Goal: Information Seeking & Learning: Learn about a topic

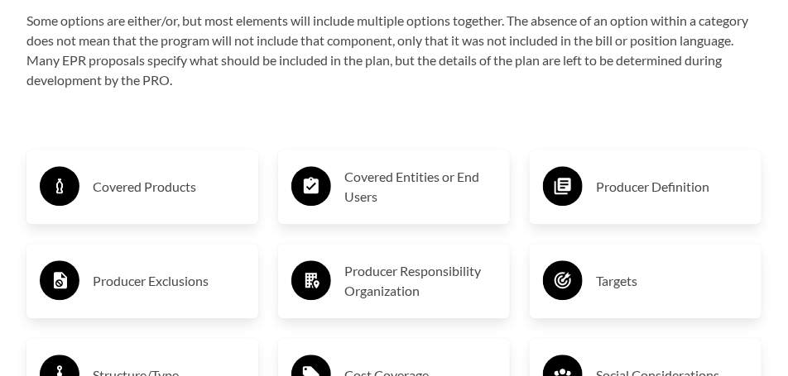
scroll to position [2730, 0]
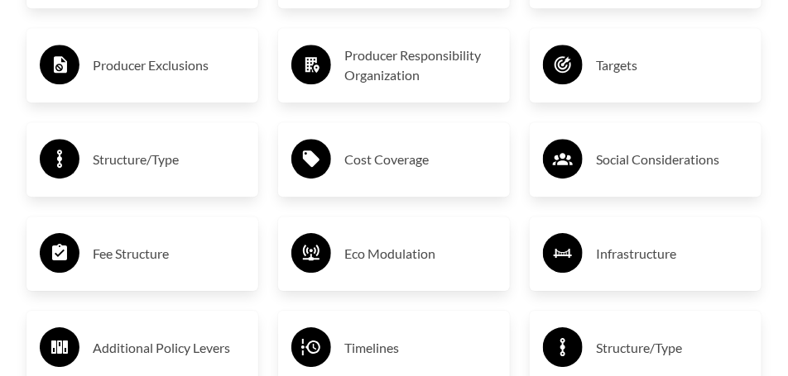
click at [629, 252] on div "Infrastructure" at bounding box center [645, 254] width 205 height 48
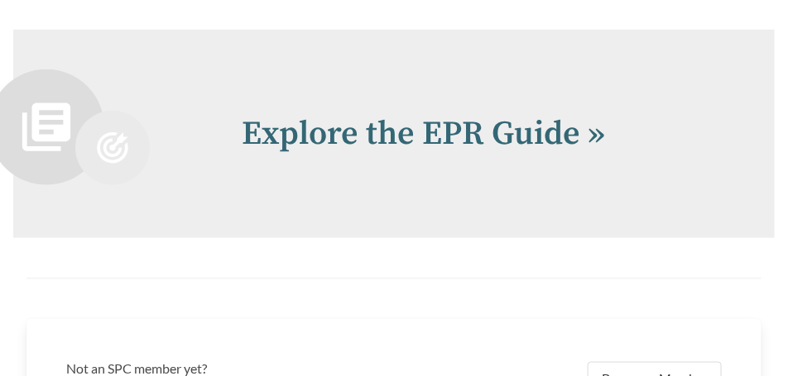
scroll to position [3481, 0]
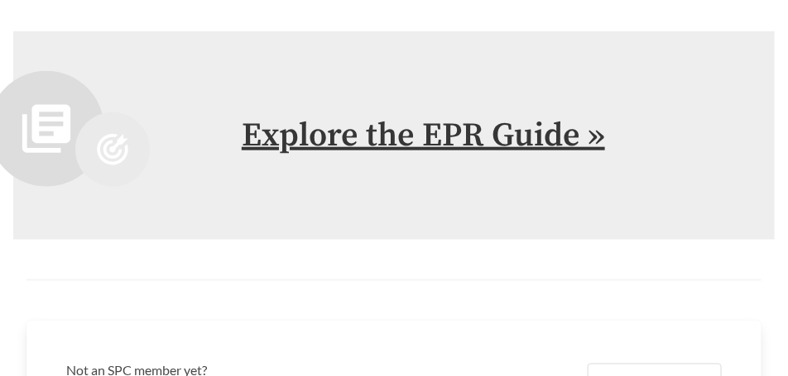
click at [521, 121] on link "Explore the EPR Guide »" at bounding box center [423, 135] width 363 height 41
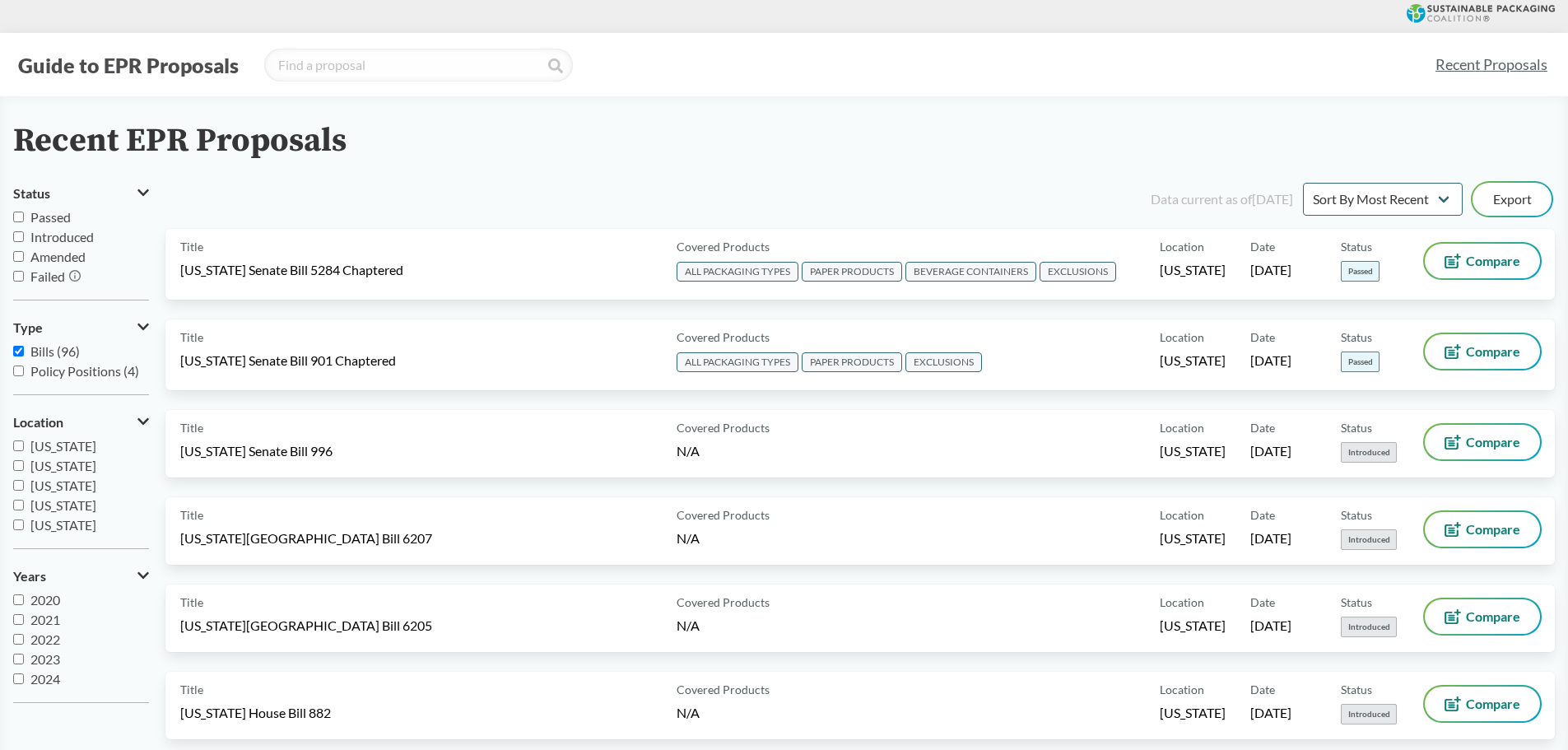
click at [17, 346] on input "Bills (96)" at bounding box center [18, 351] width 11 height 11
checkbox input "false"
click at [18, 213] on input "Passed" at bounding box center [18, 217] width 11 height 11
checkbox input "true"
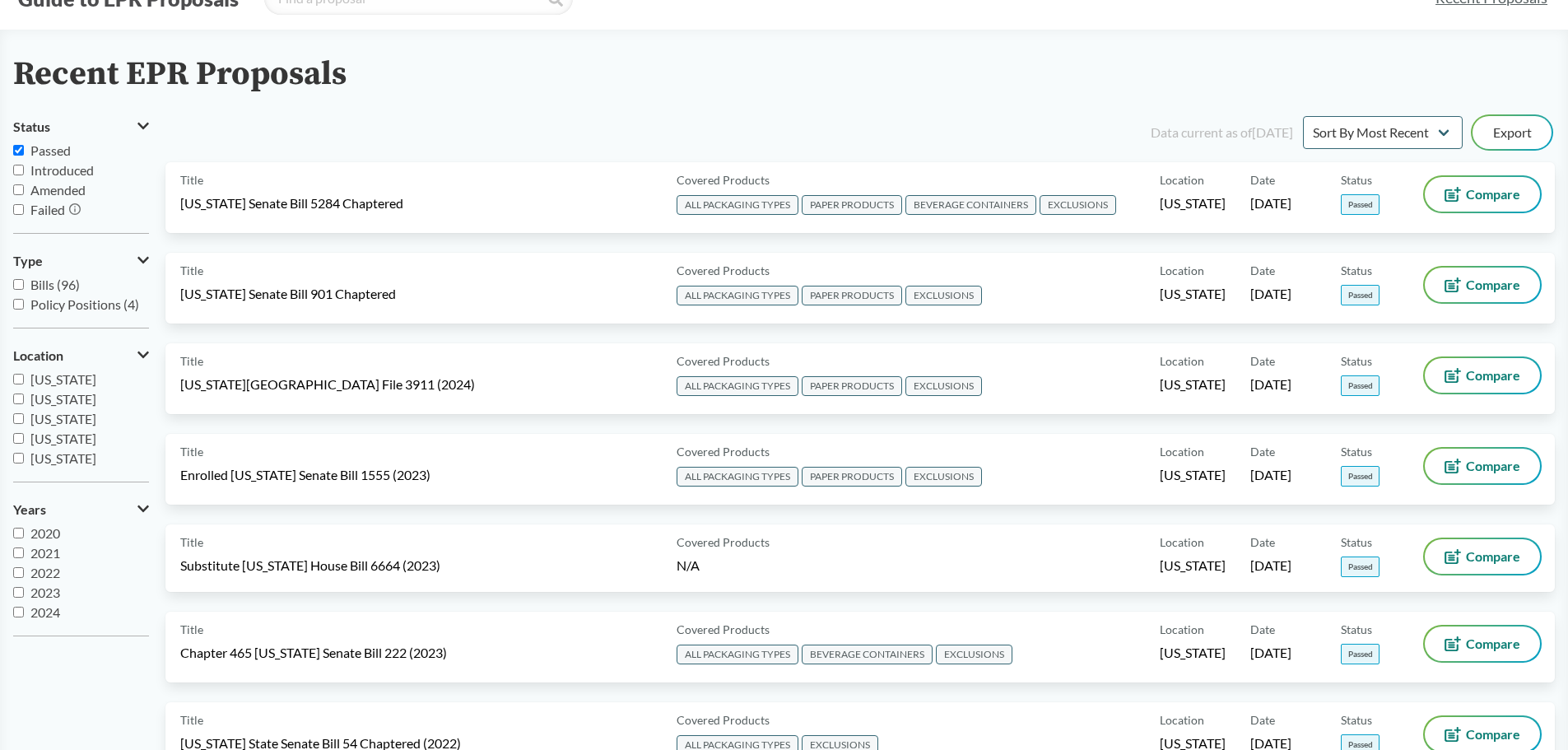
scroll to position [75, 0]
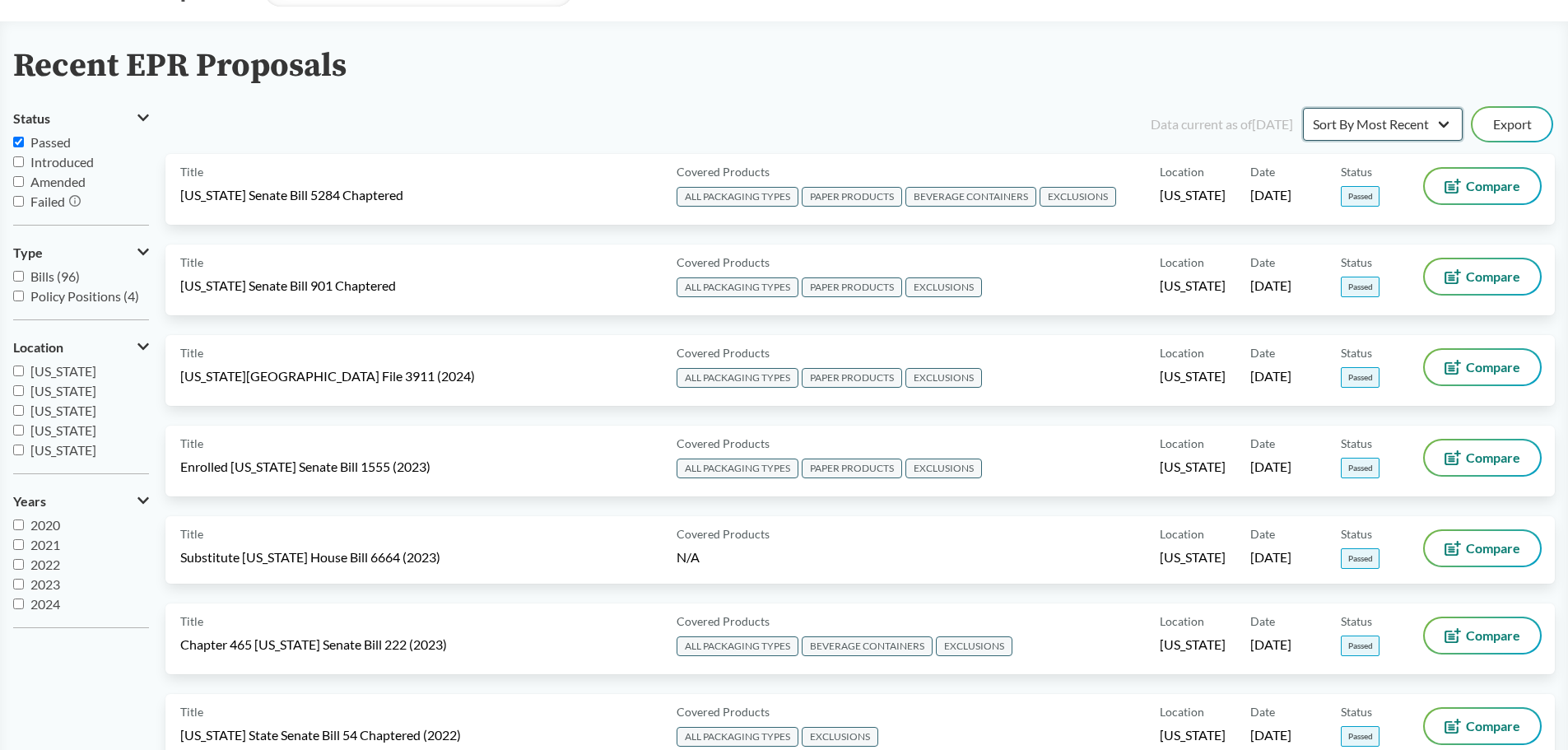
click at [783, 130] on select "Sort By Most Recent Sort By Status" at bounding box center [1383, 123] width 160 height 33
select select "Sort By Status"
click at [783, 107] on select "Sort By Most Recent Sort By Status" at bounding box center [1383, 123] width 160 height 33
click at [783, 118] on div "Data current as of [DATE] Sort By Most Recent Sort By Status Export" at bounding box center [870, 124] width 1370 height 40
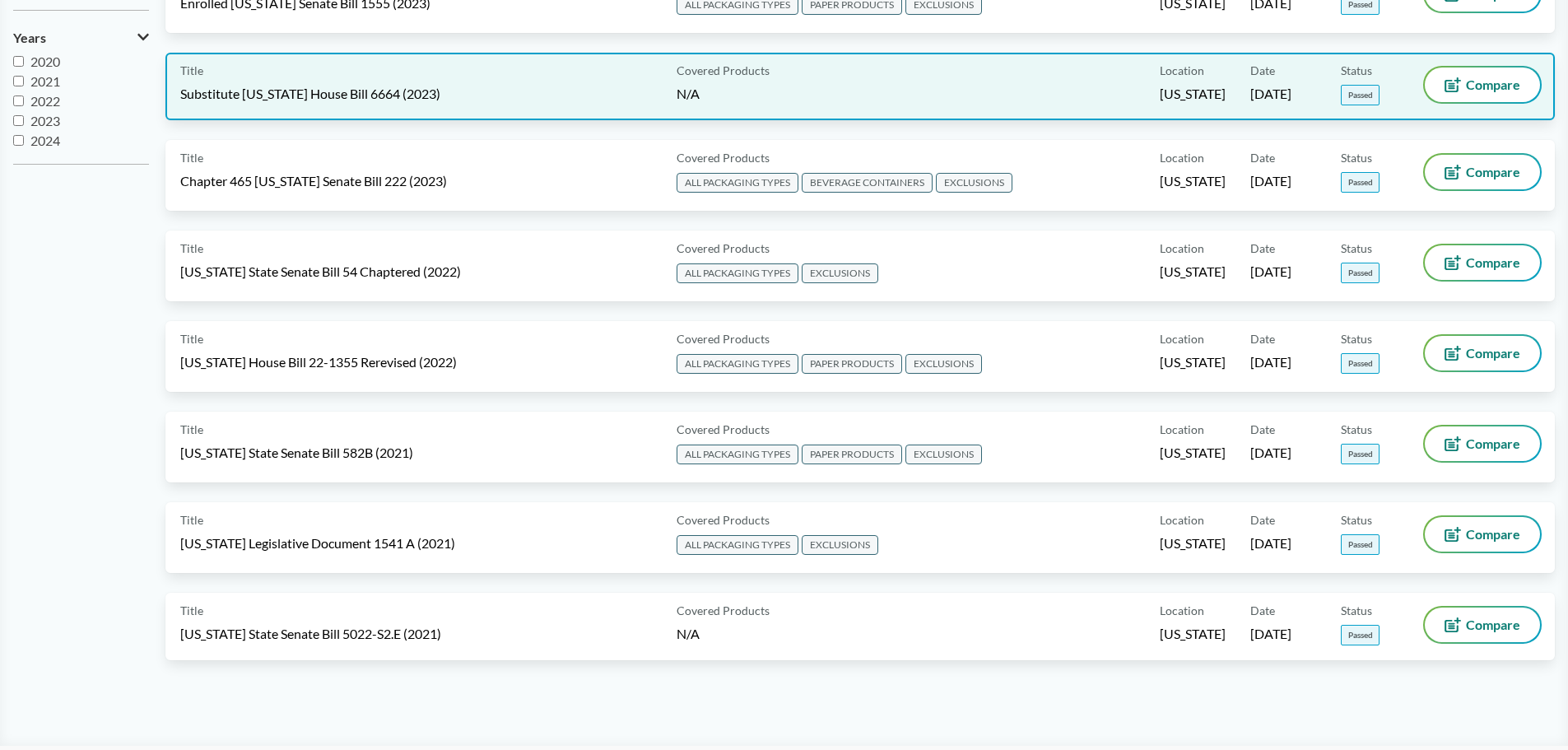
scroll to position [541, 0]
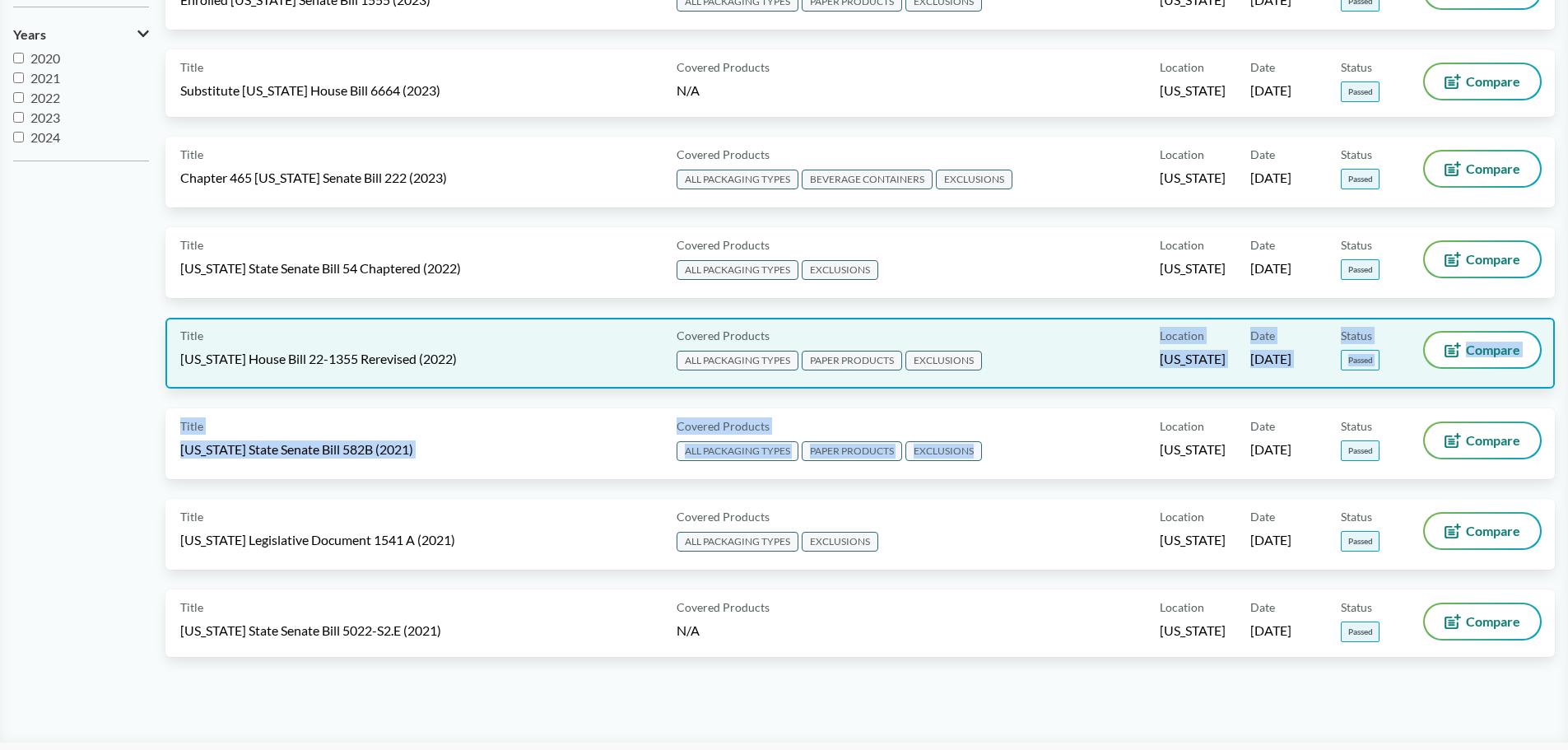
drag, startPoint x: 1121, startPoint y: 446, endPoint x: 1113, endPoint y: 347, distance: 99.3
click at [783, 347] on div "Data current as of [DATE] Sort By Most Recent Sort By Status Export Title [US_S…" at bounding box center [860, 157] width 1390 height 1038
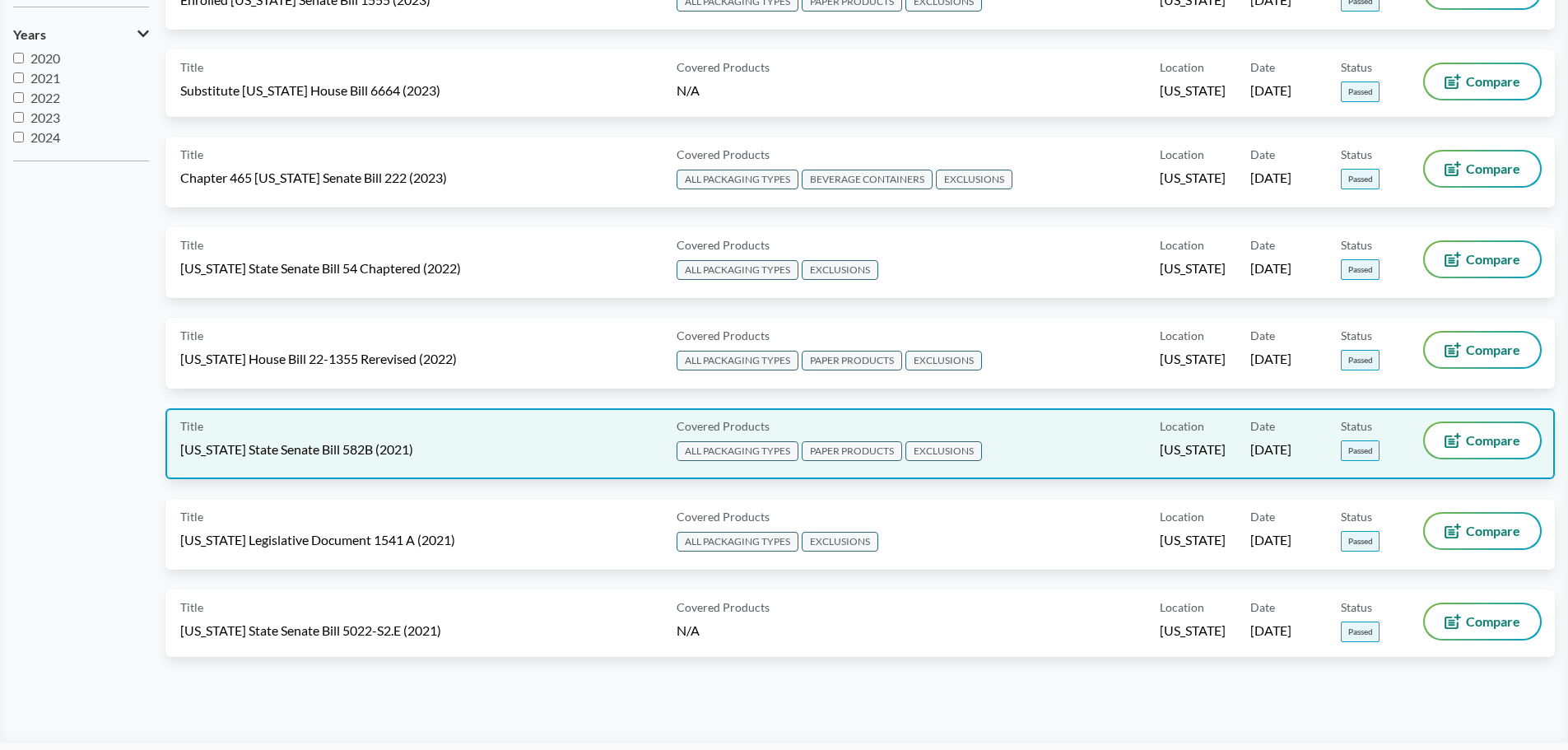
click at [783, 374] on div "Covered Products ALL PACKAGING TYPES PAPER PRODUCTS EXCLUSIONS" at bounding box center [915, 443] width 490 height 41
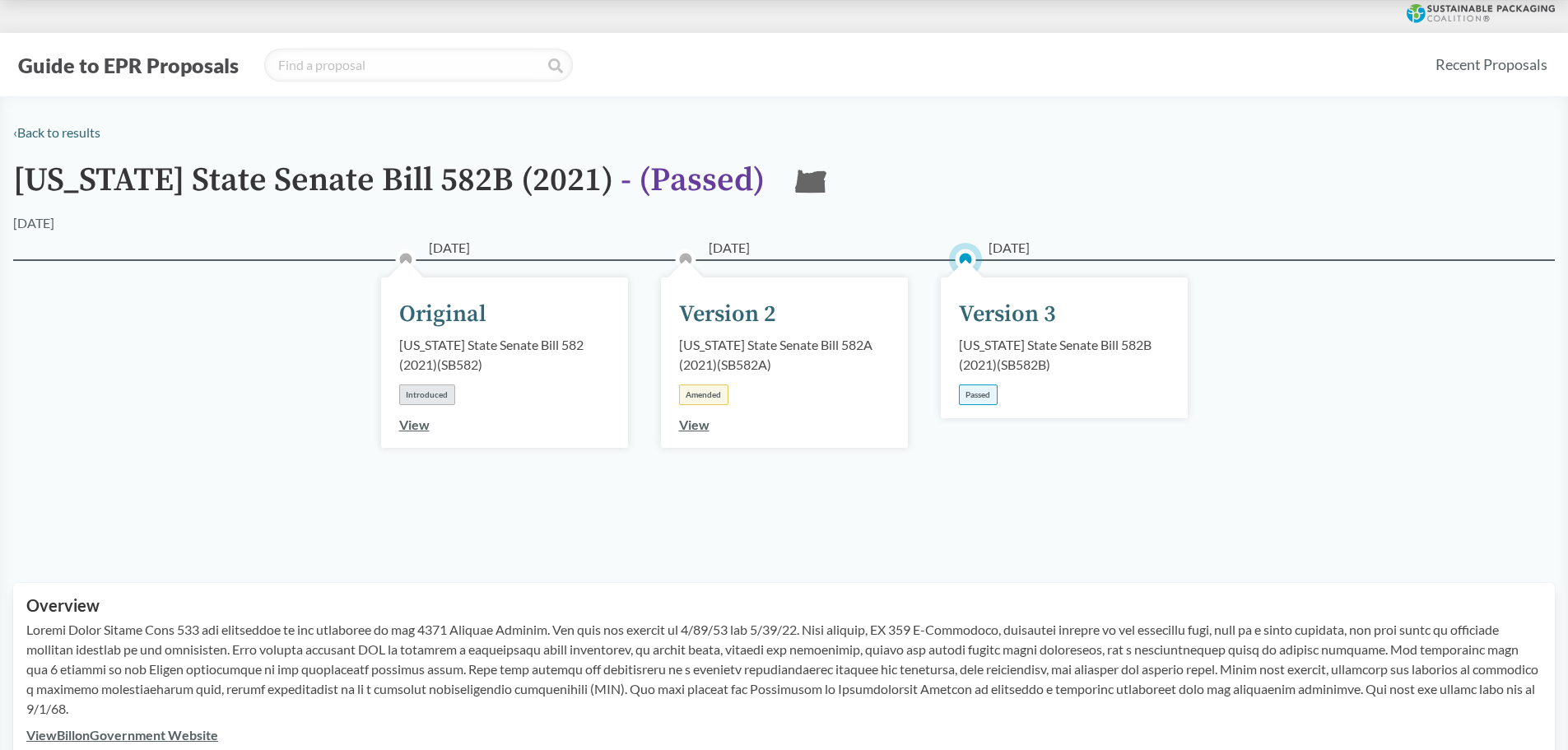
click at [783, 374] on div "Passed" at bounding box center [978, 394] width 39 height 21
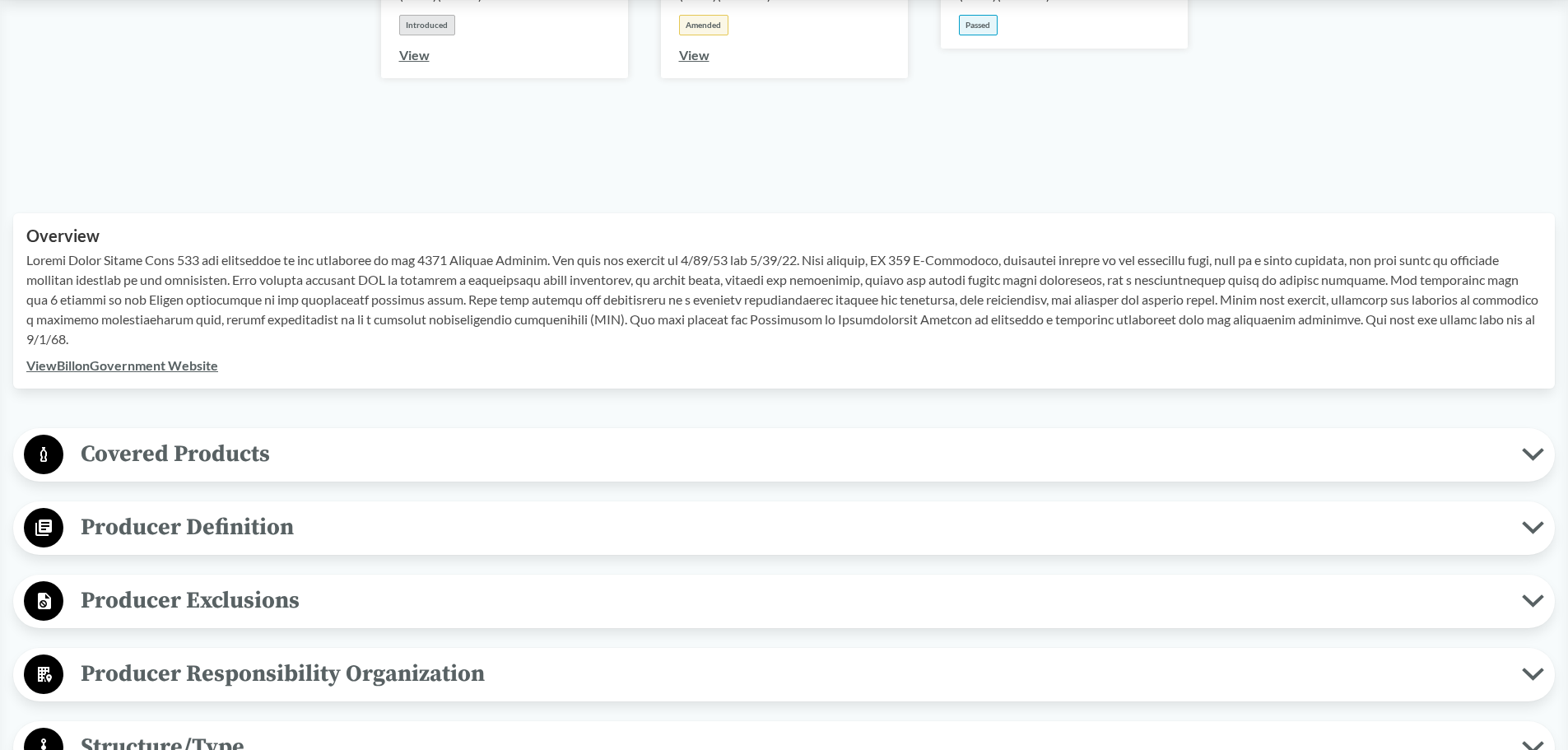
scroll to position [467, 0]
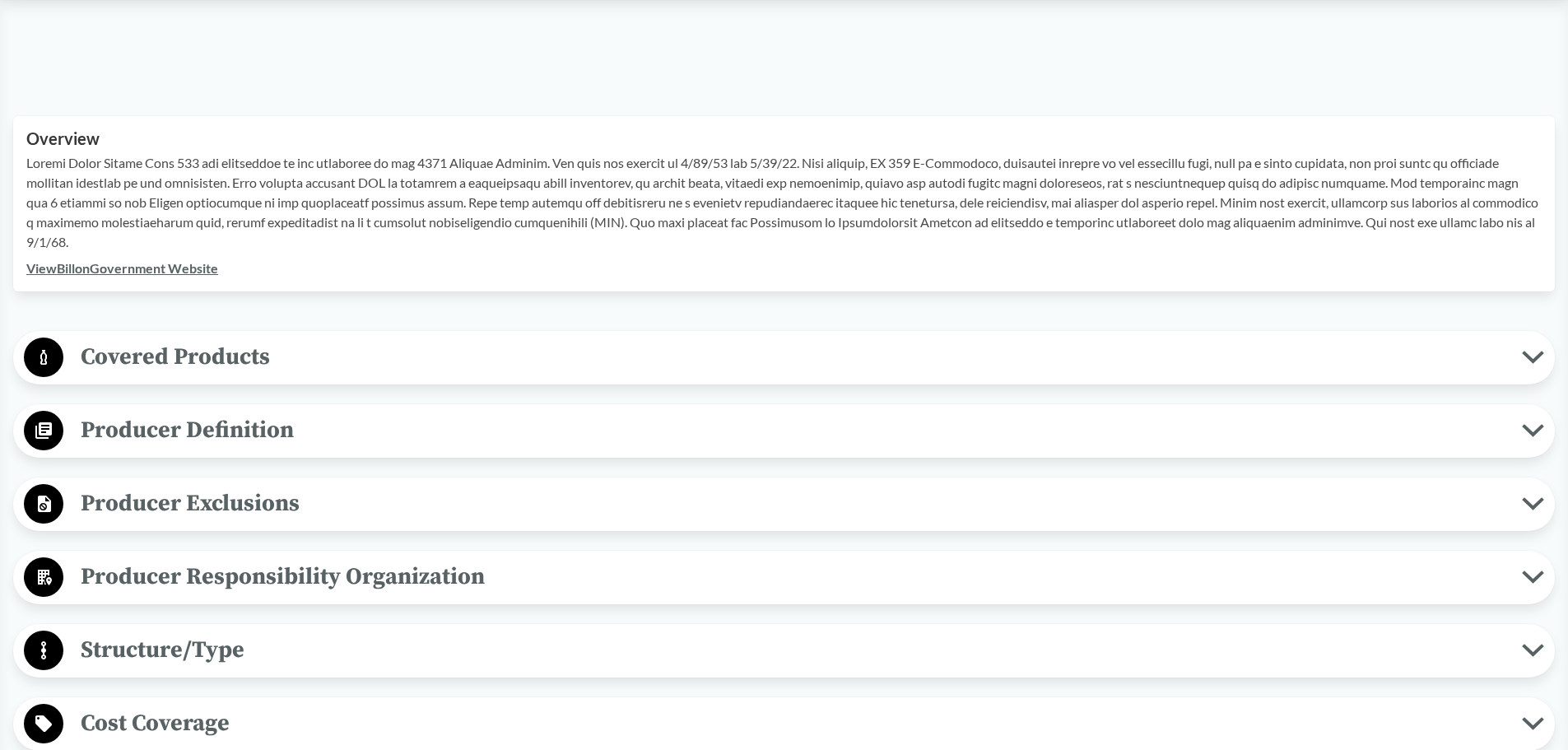
click at [783, 368] on span "Covered Products" at bounding box center [793, 356] width 1459 height 37
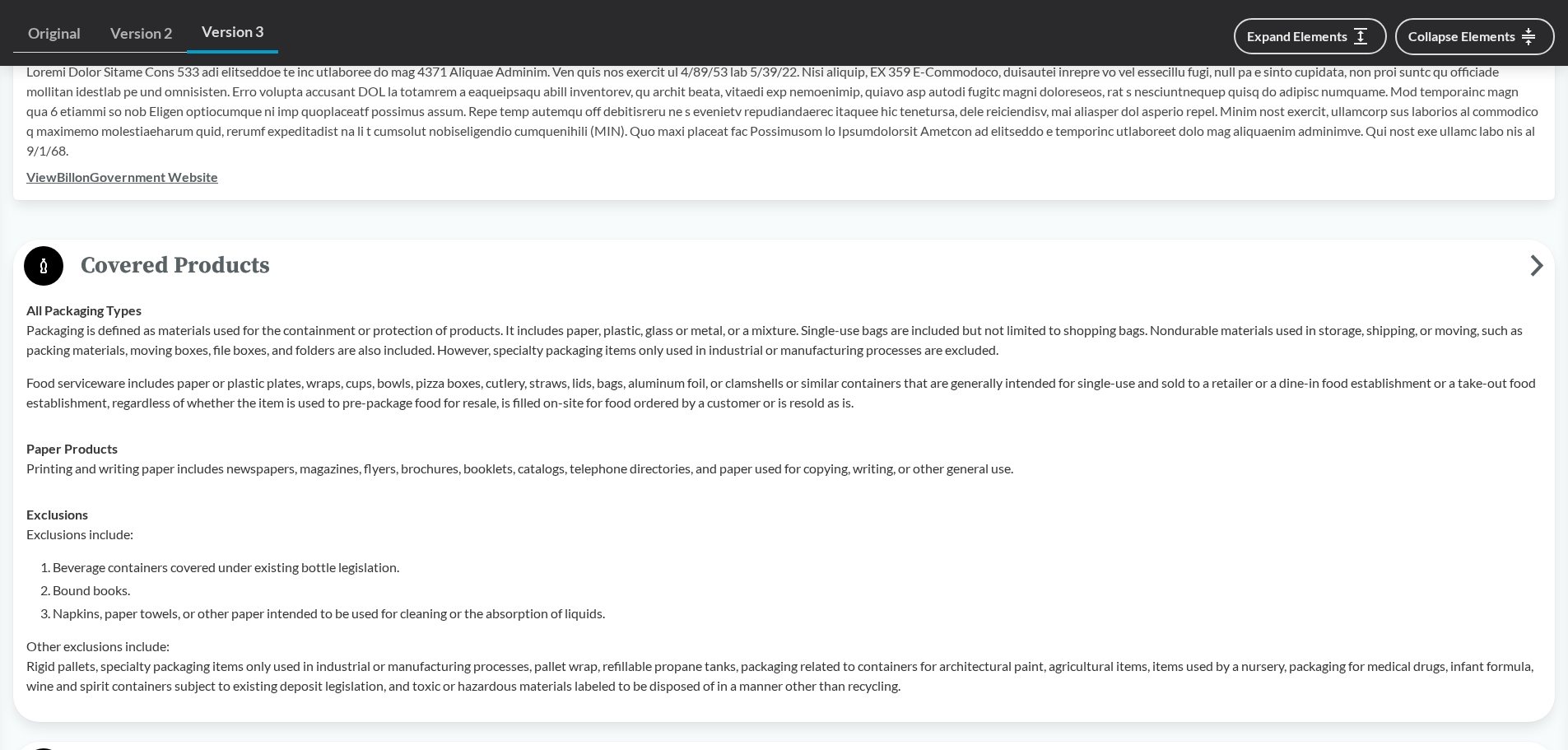
scroll to position [713, 0]
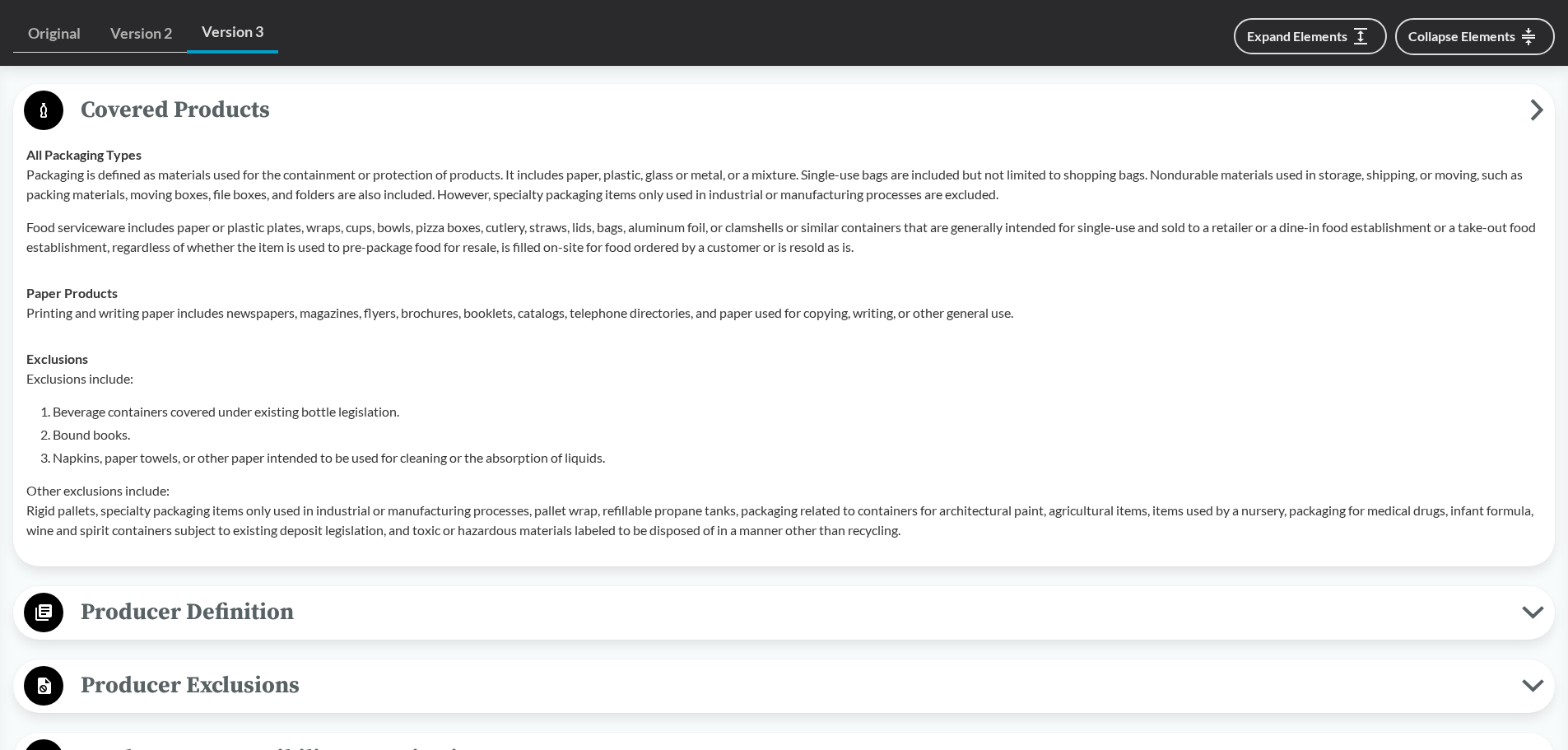
click at [317, 374] on span "Producer Definition" at bounding box center [793, 612] width 1459 height 37
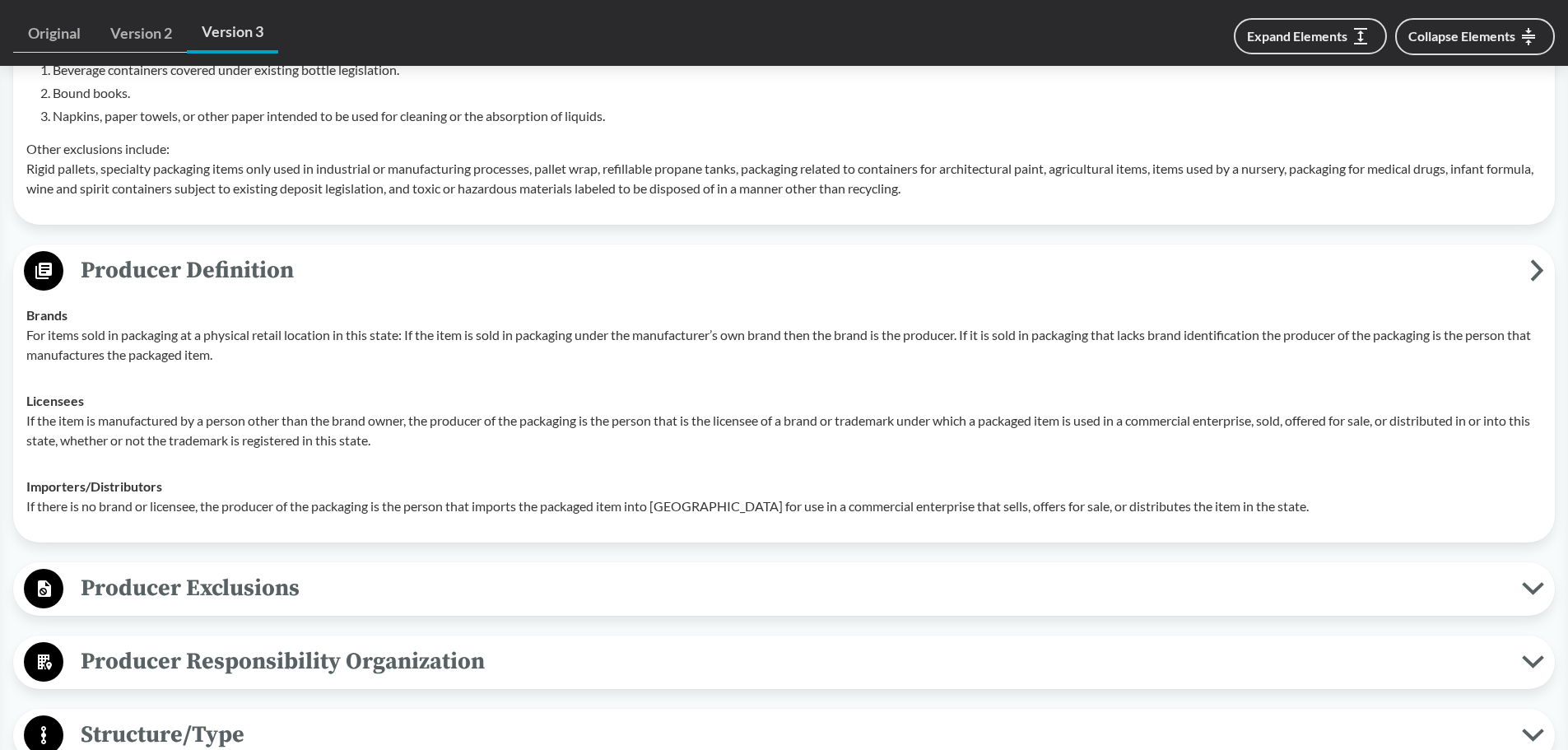
scroll to position [1152, 0]
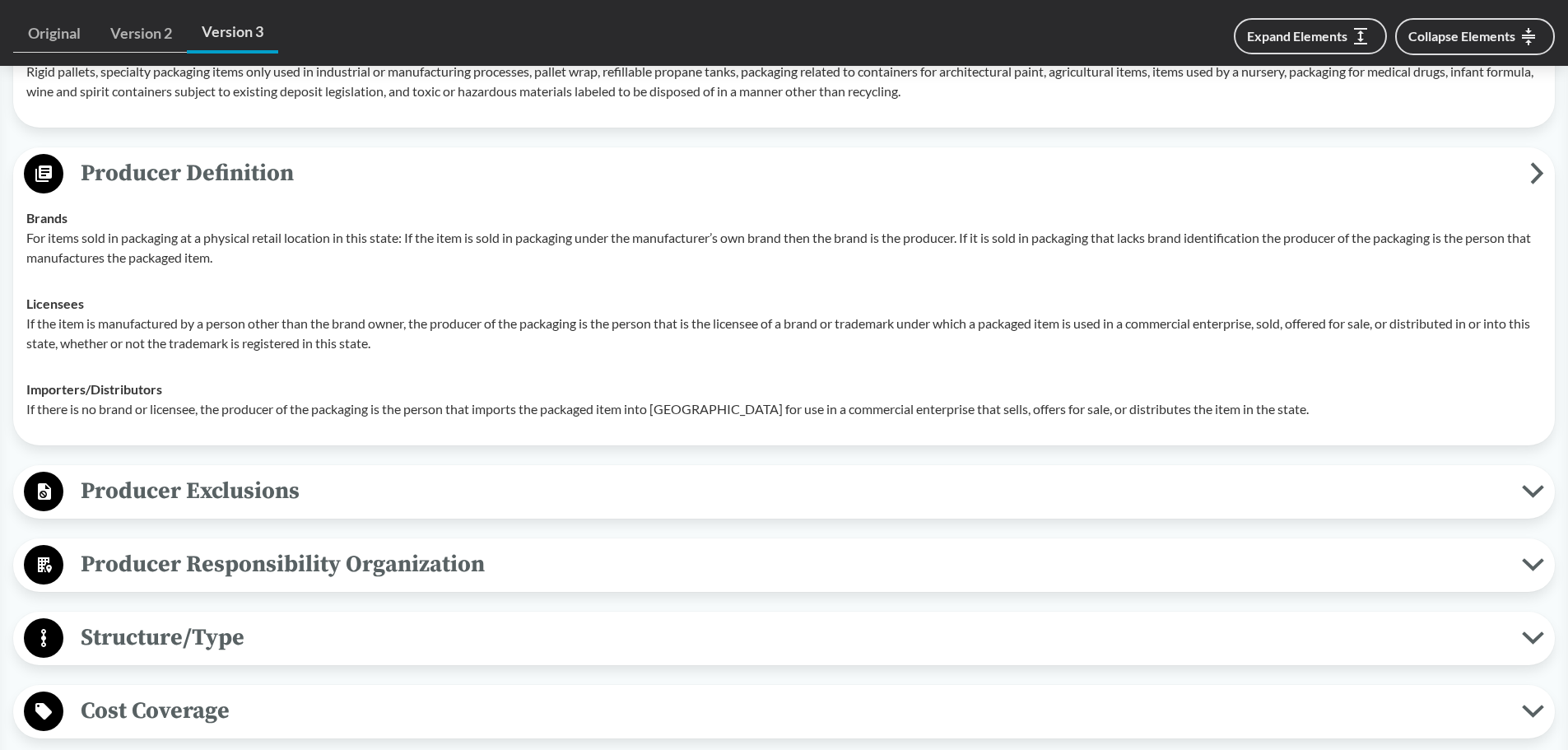
click at [377, 374] on span "Producer Exclusions" at bounding box center [793, 490] width 1459 height 37
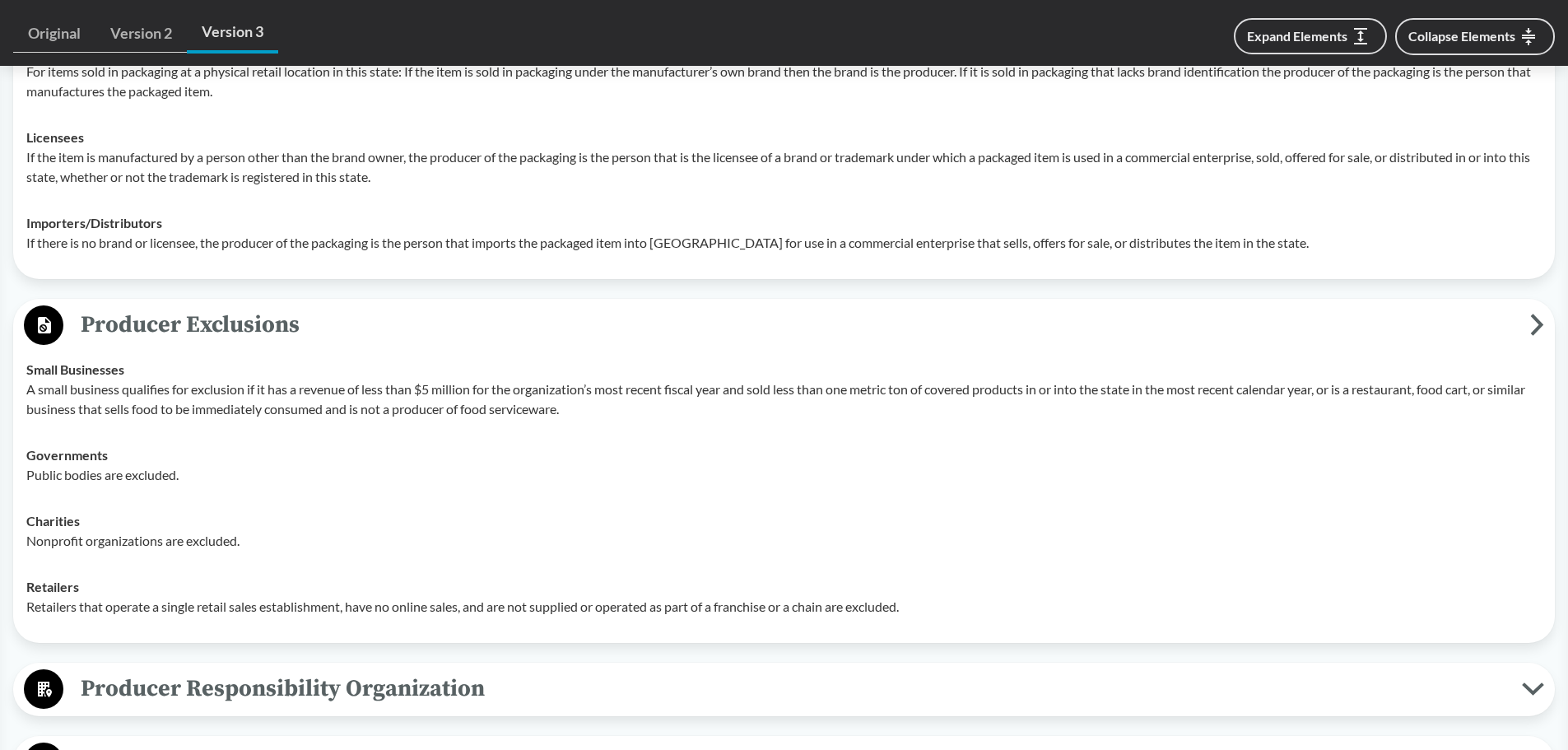
scroll to position [1372, 0]
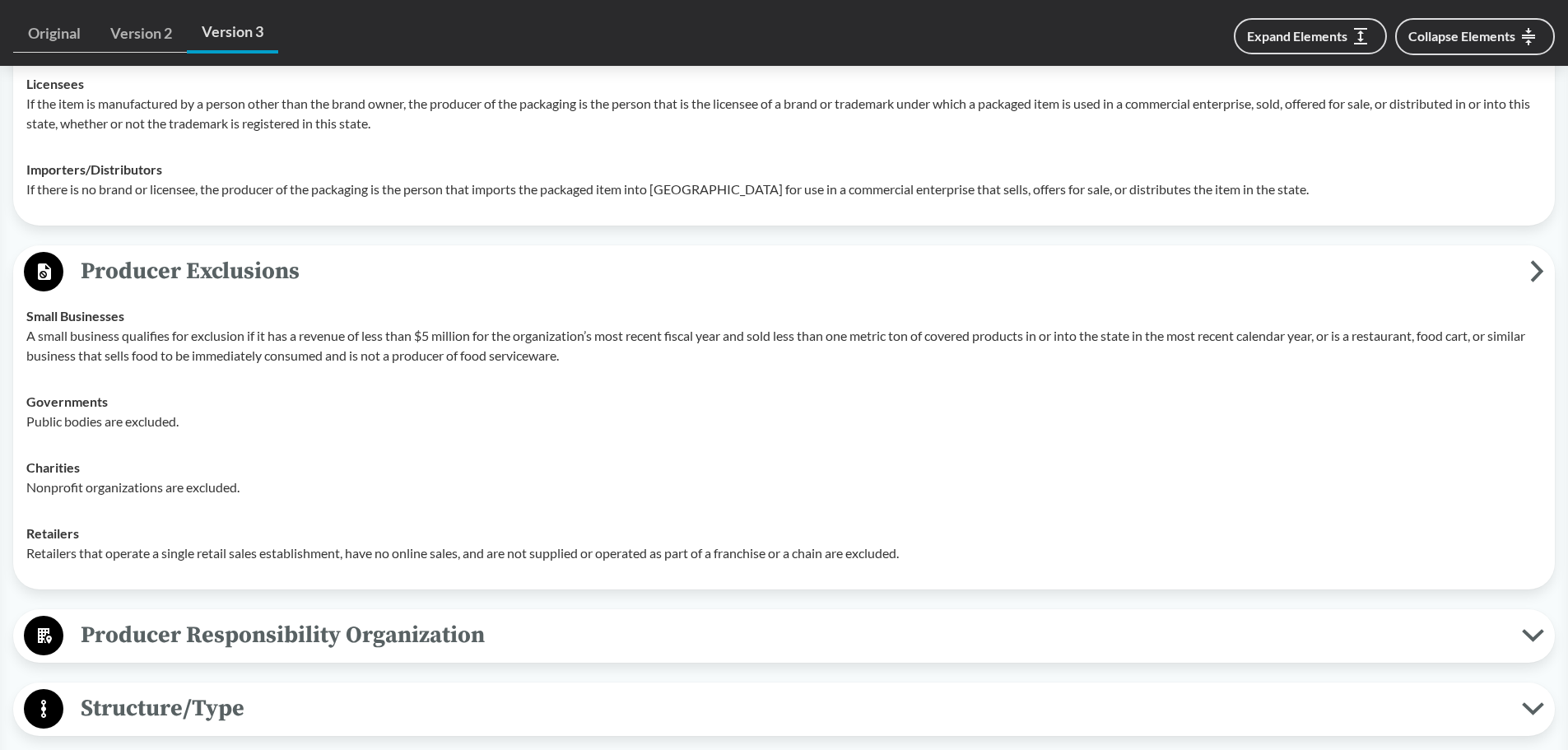
click at [744, 374] on span "Producer Responsibility Organization" at bounding box center [793, 635] width 1459 height 37
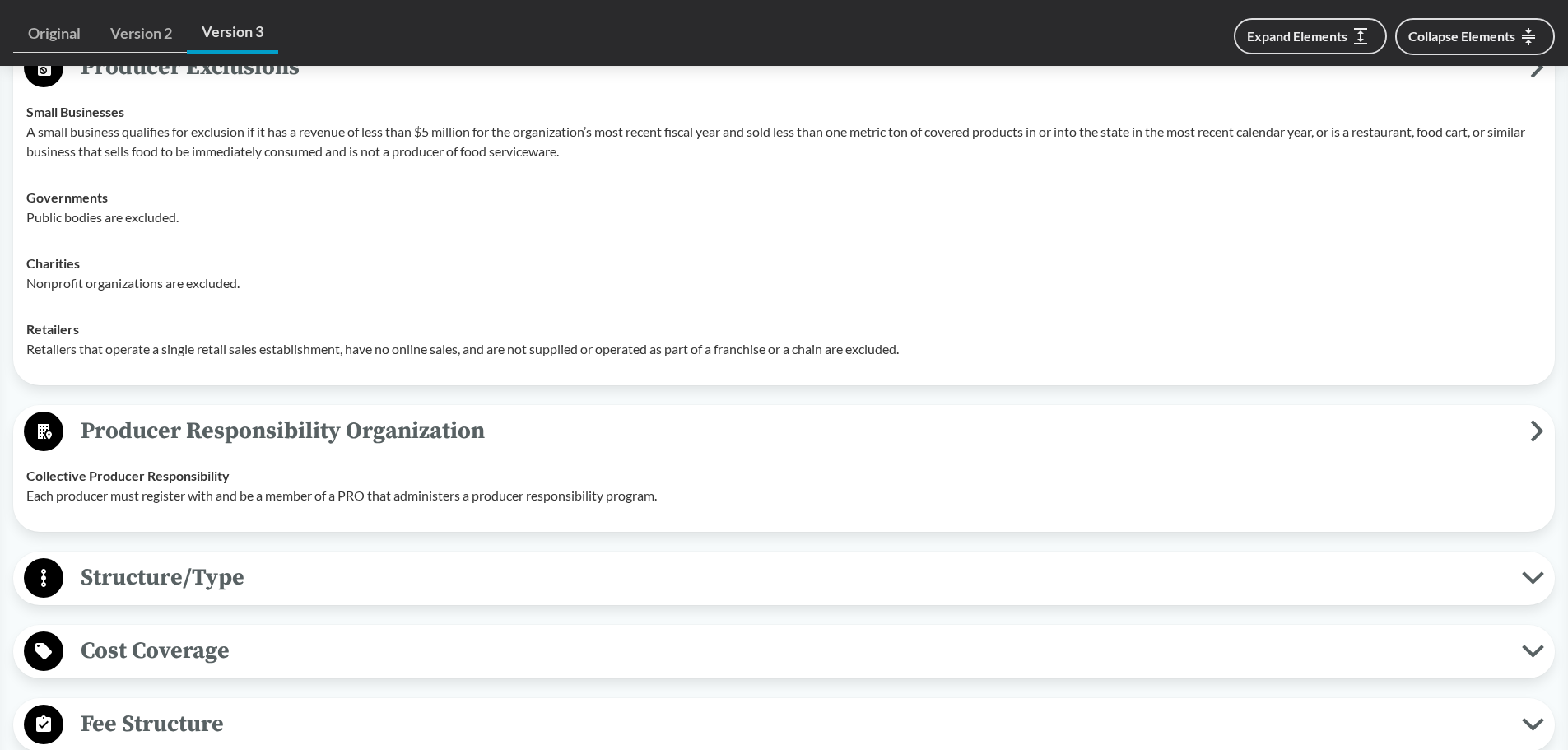
scroll to position [1591, 0]
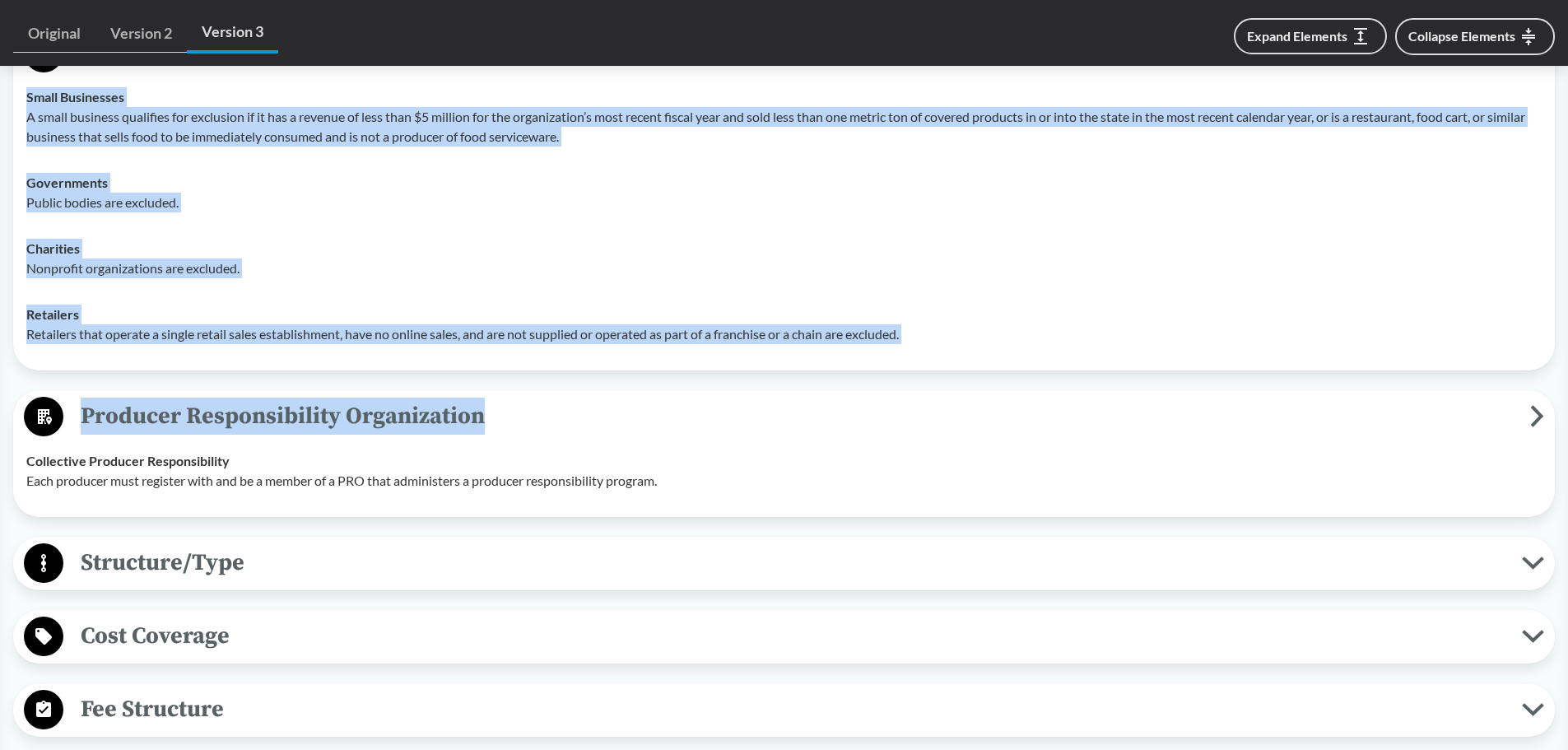
drag, startPoint x: 1565, startPoint y: 351, endPoint x: 1564, endPoint y: 396, distance: 45.0
click at [783, 374] on div "‹ Back to results [US_STATE] State Senate Bill 582B (2021) - ( Passed ) OR [DAT…" at bounding box center [784, 188] width 1568 height 3313
click at [783, 374] on span "Producer Responsibility Organization" at bounding box center [797, 416] width 1467 height 37
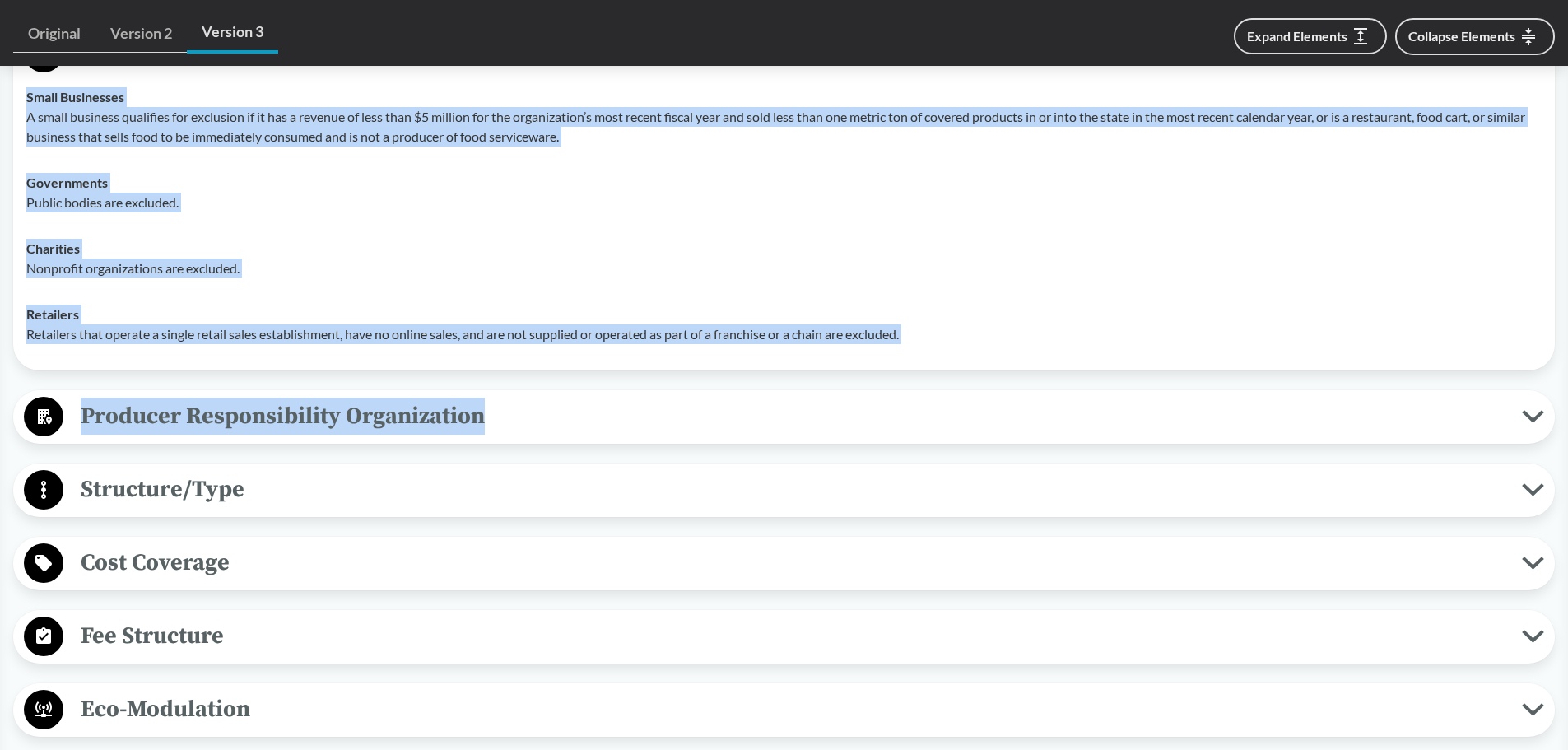
click at [561, 374] on span "Fee Structure" at bounding box center [793, 636] width 1459 height 37
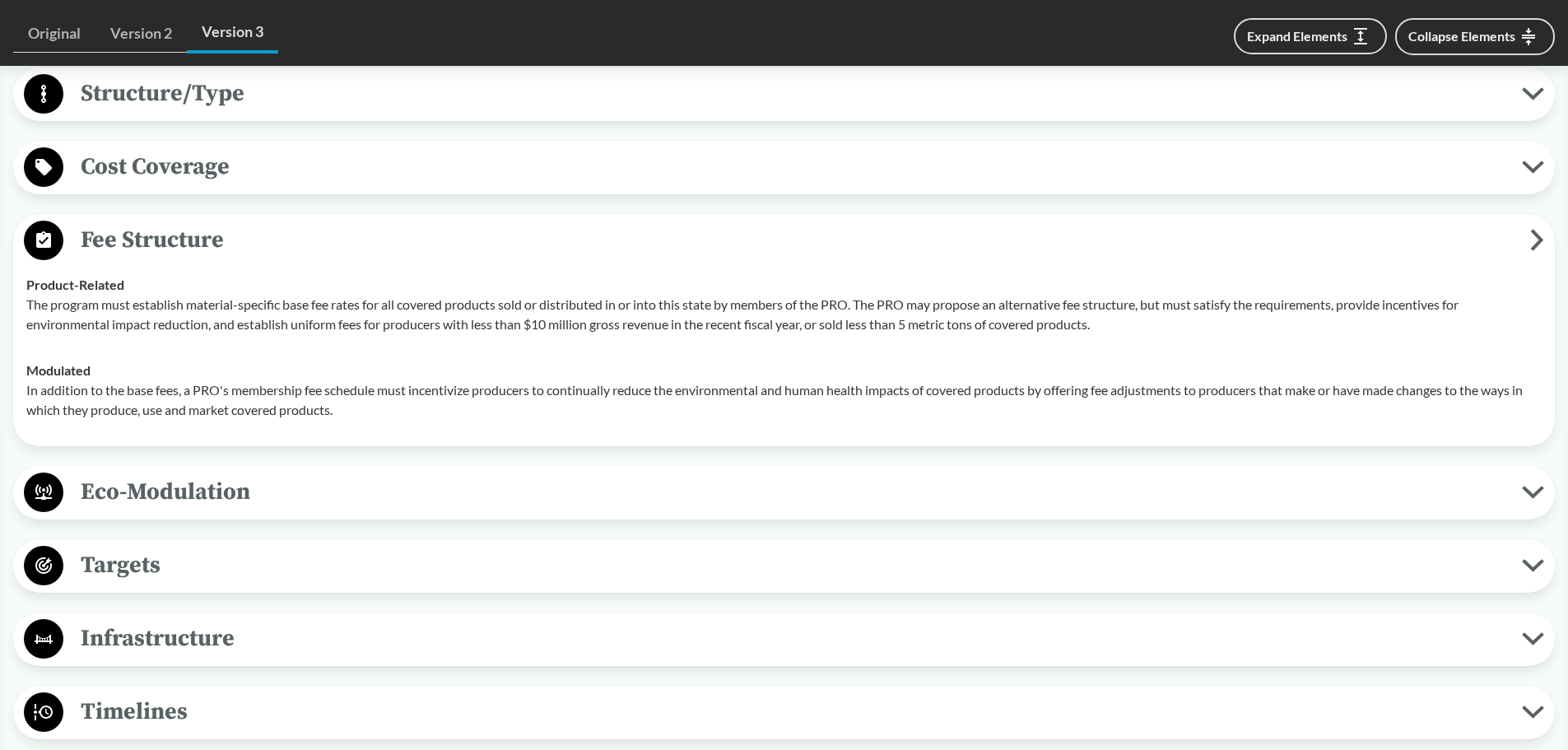
scroll to position [2030, 0]
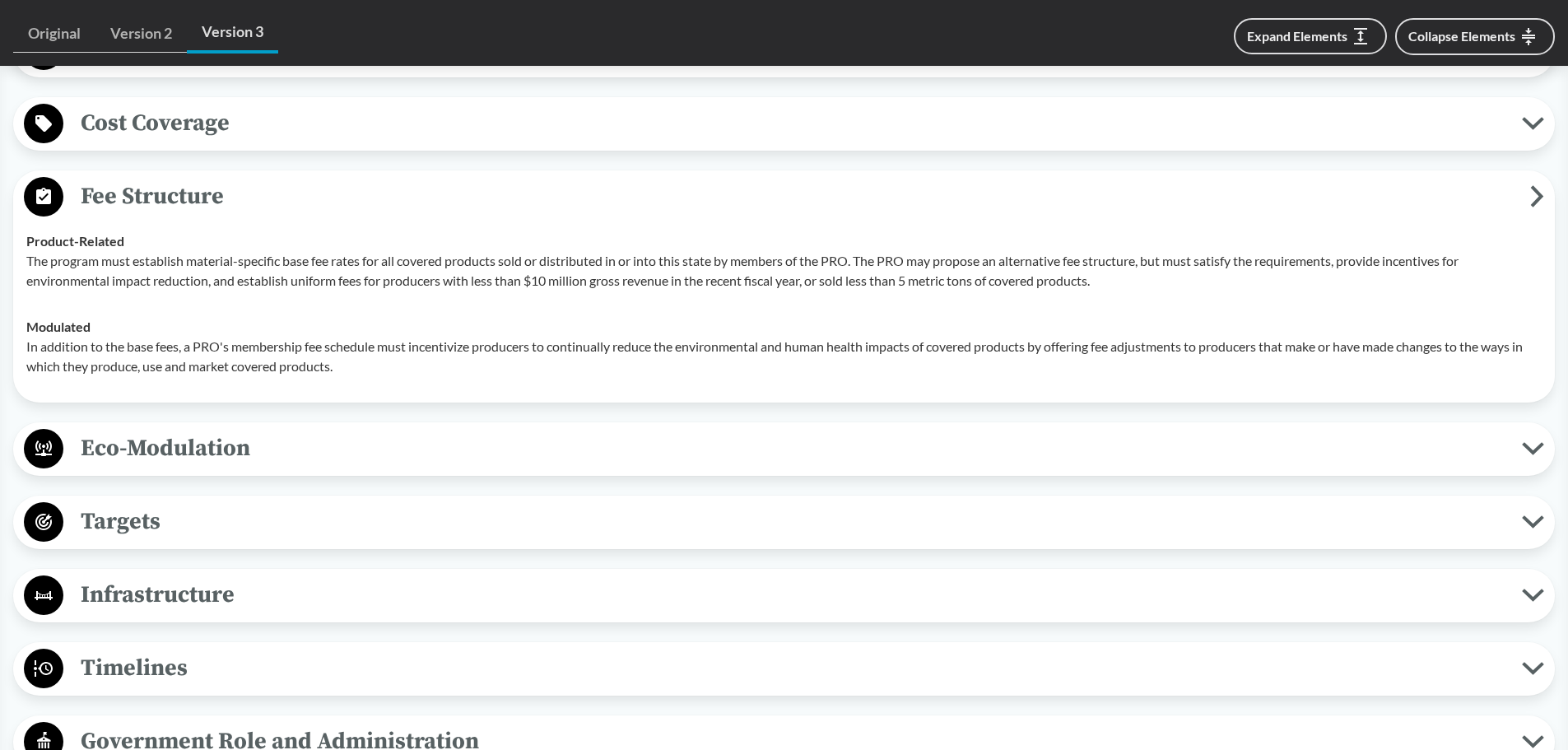
click at [475, 374] on button "Eco-Modulation" at bounding box center [784, 449] width 1530 height 42
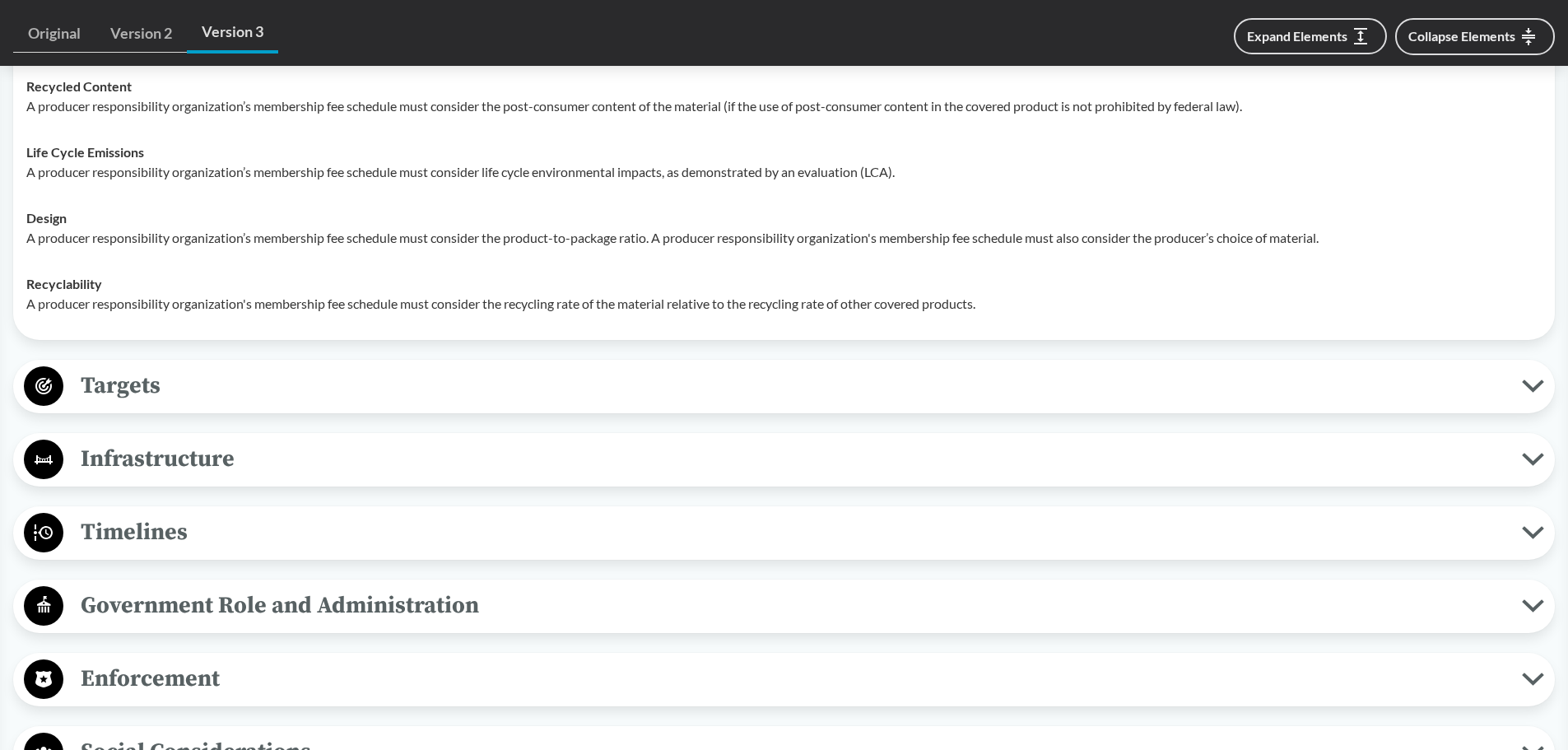
scroll to position [2442, 0]
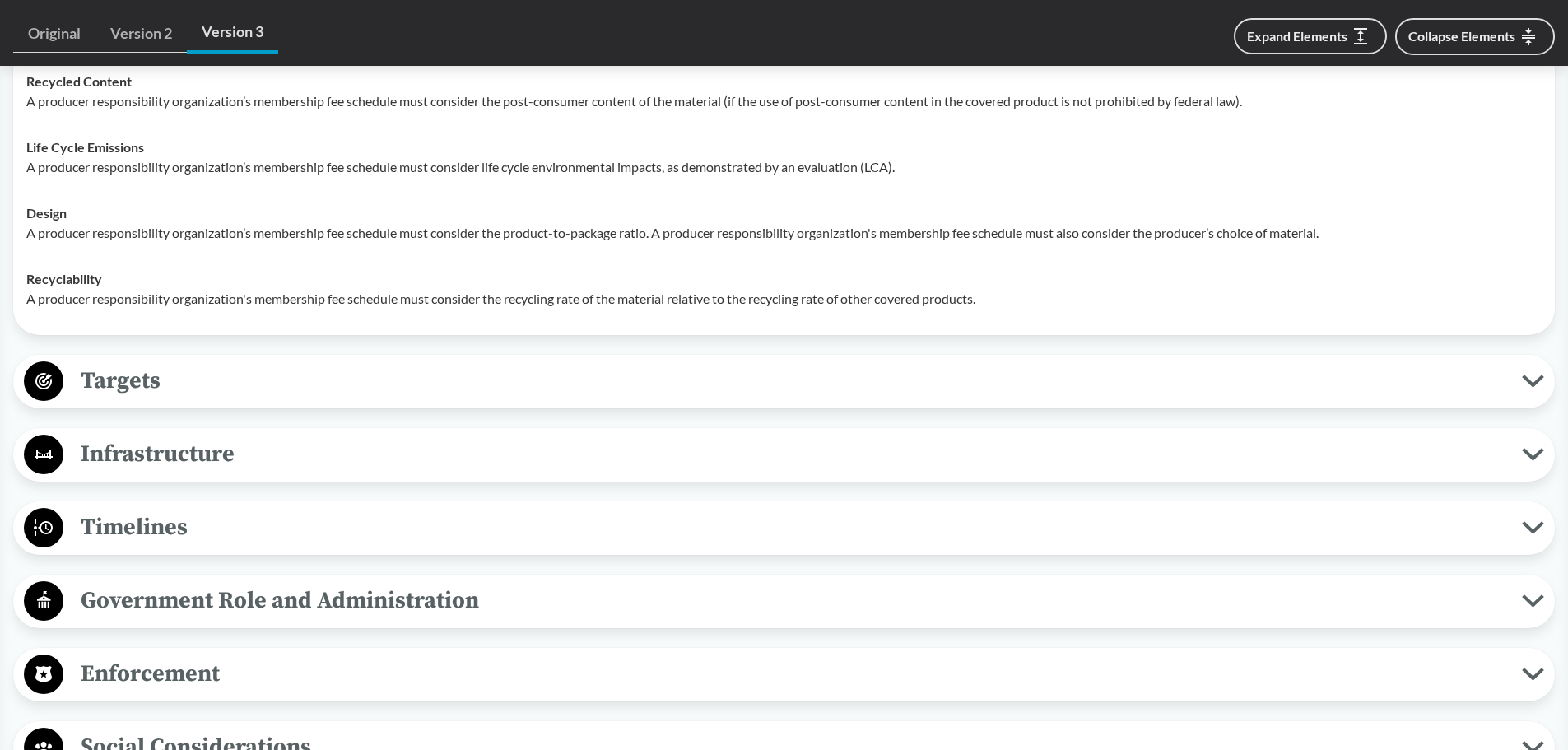
click at [432, 374] on span "Targets" at bounding box center [793, 380] width 1459 height 37
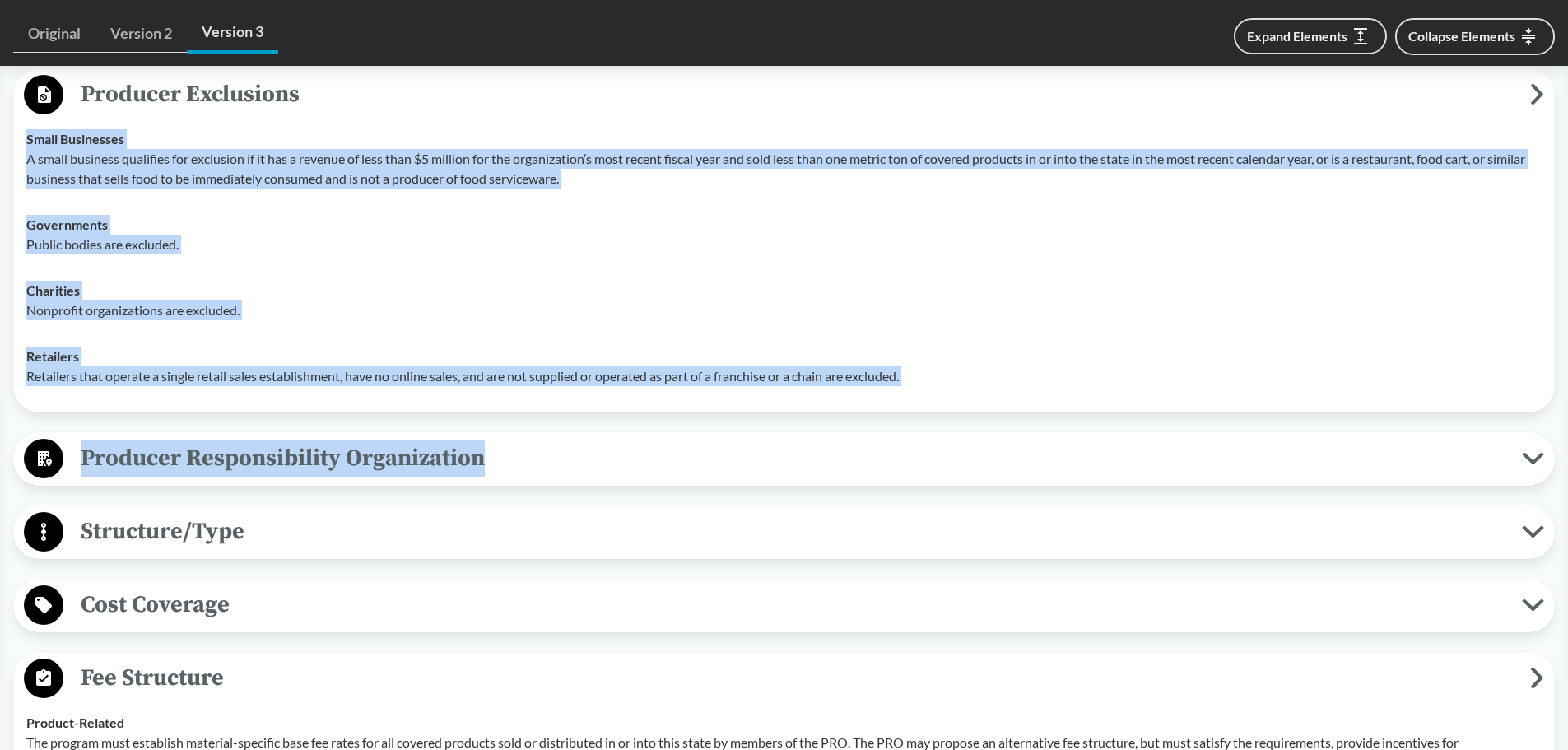
scroll to position [1701, 0]
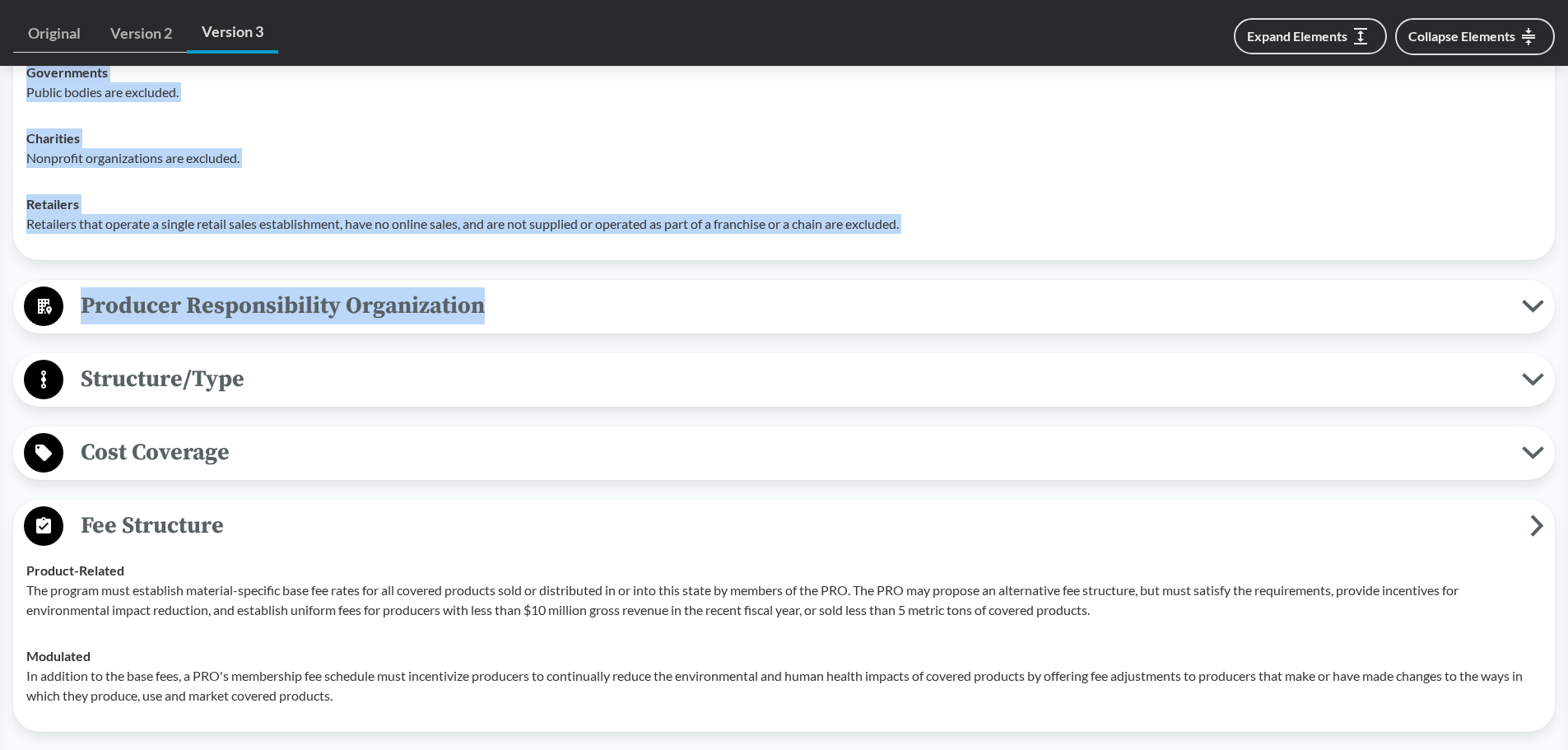
click at [397, 374] on span "Structure/Type" at bounding box center [793, 378] width 1459 height 37
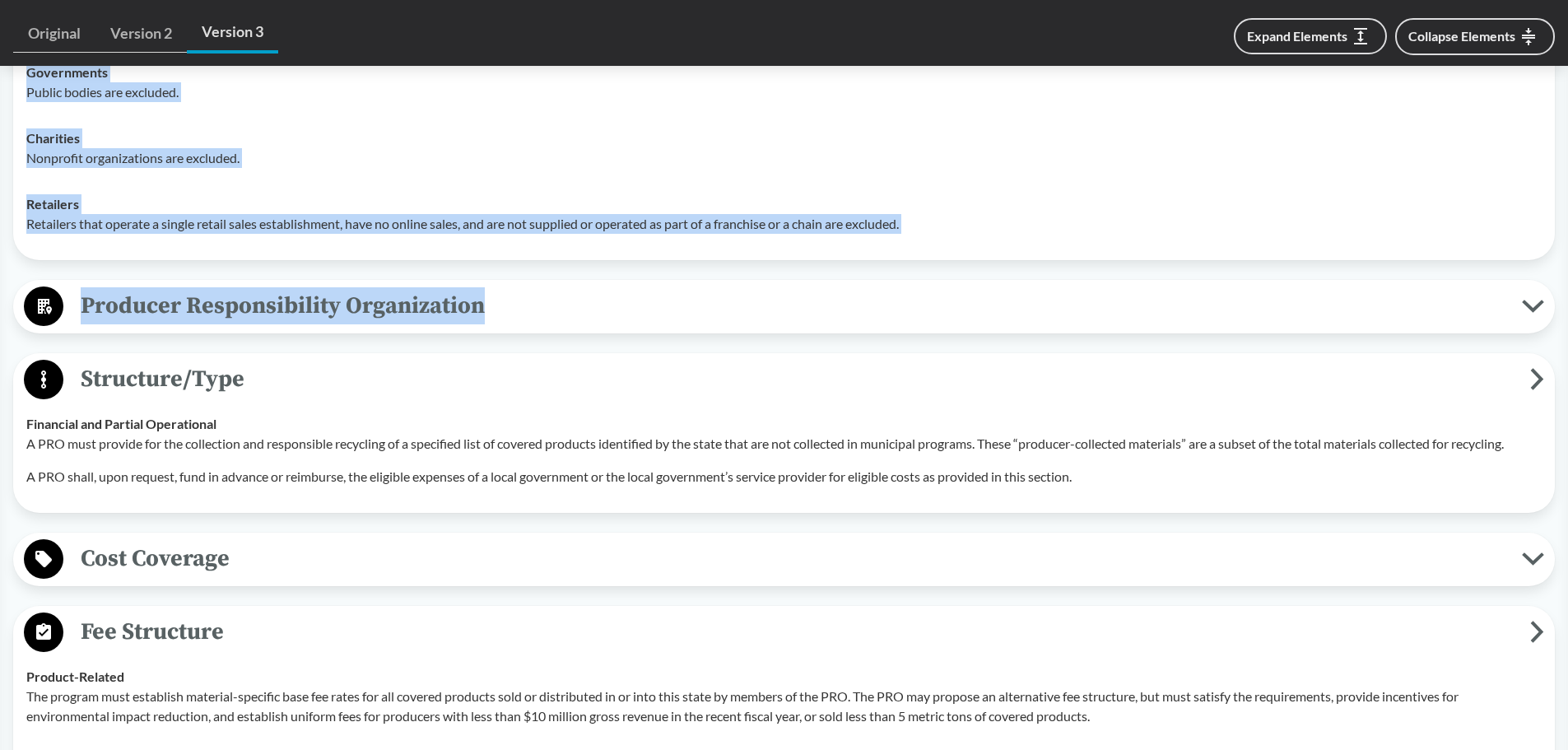
click at [395, 304] on span "Producer Responsibility Organization" at bounding box center [793, 305] width 1459 height 37
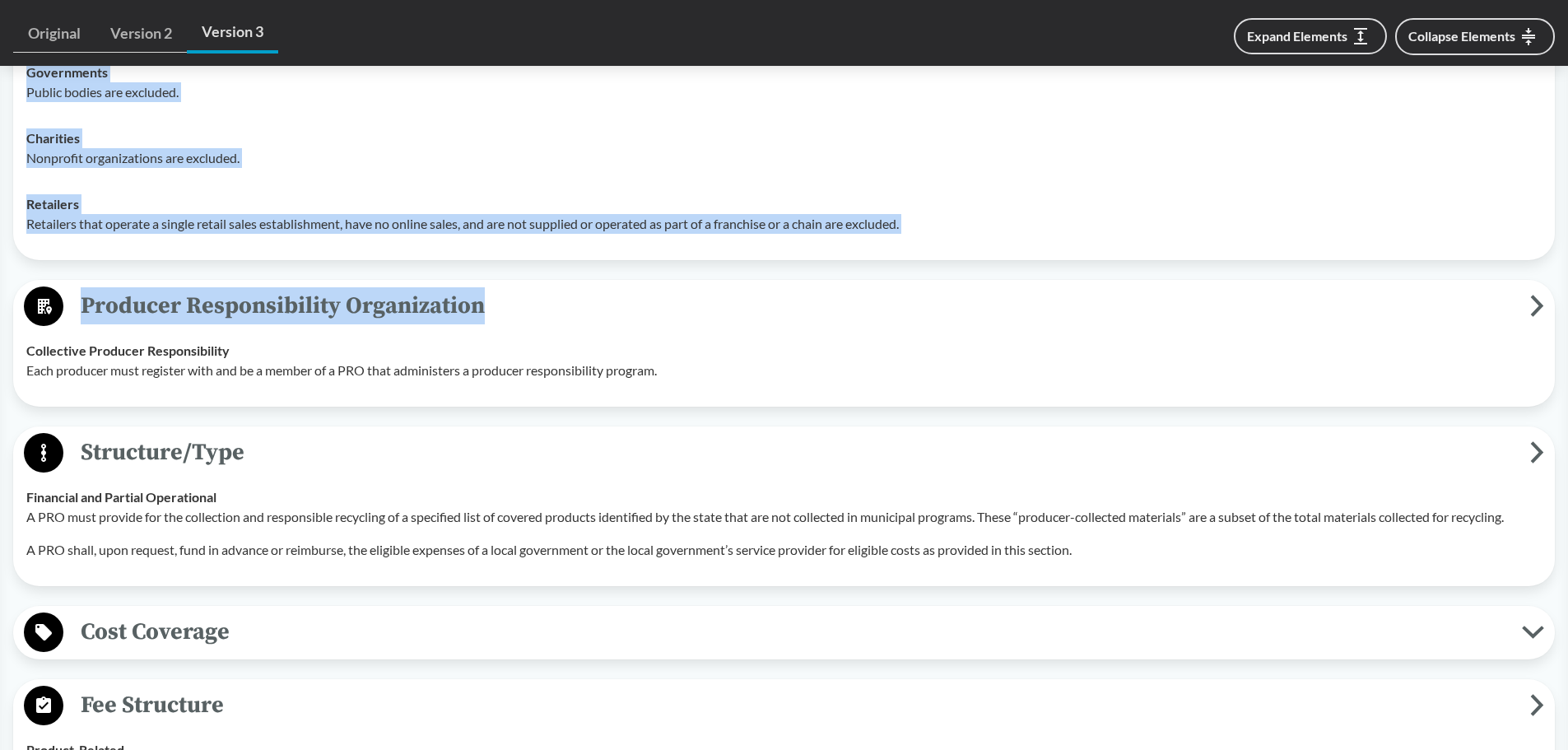
click at [361, 374] on span "Cost Coverage" at bounding box center [793, 631] width 1459 height 37
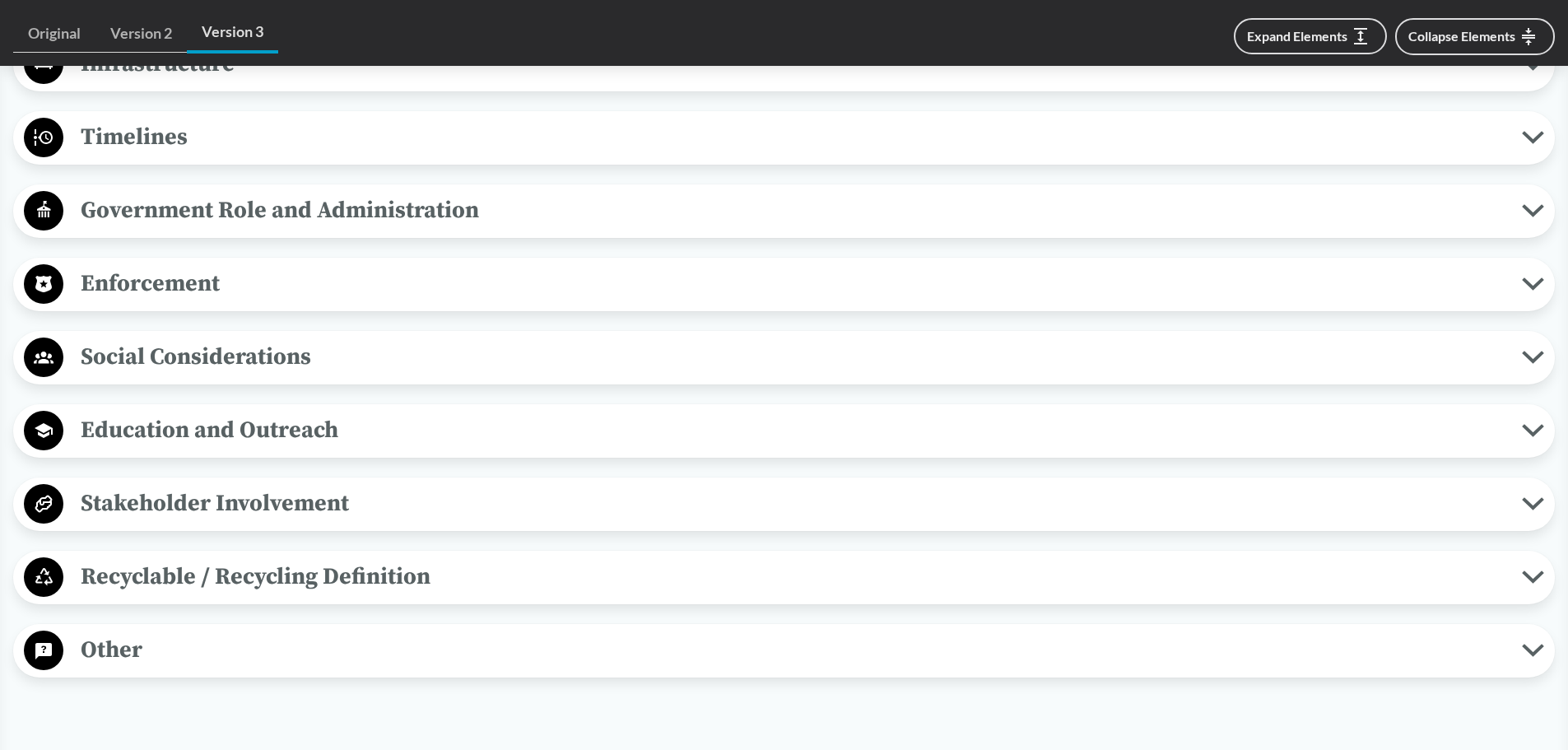
scroll to position [3402, 0]
